Goal: Task Accomplishment & Management: Use online tool/utility

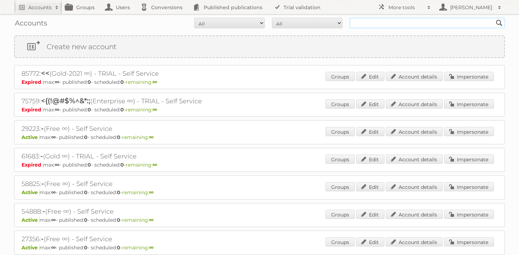
click at [378, 26] on input "text" at bounding box center [427, 23] width 155 height 11
type input "fairprice"
click at [494, 18] on input "Search" at bounding box center [499, 23] width 11 height 11
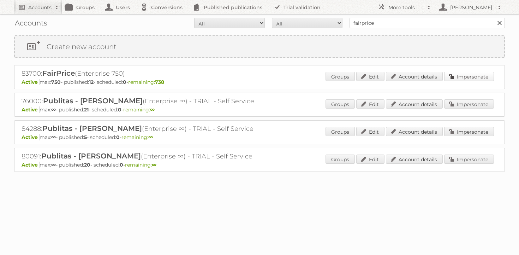
click at [463, 76] on link "Impersonate" at bounding box center [470, 76] width 50 height 9
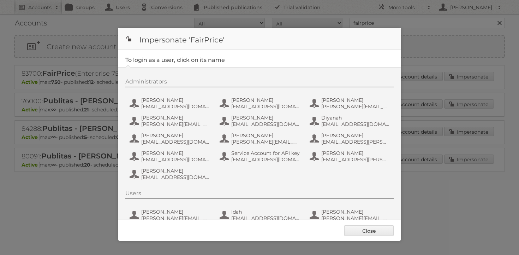
click at [170, 94] on div "Administrators [PERSON_NAME] [PERSON_NAME][EMAIL_ADDRESS][DOMAIN_NAME] [PERSON_…" at bounding box center [263, 130] width 276 height 105
click at [158, 103] on span "[PERSON_NAME]" at bounding box center [175, 100] width 69 height 6
